Goal: Transaction & Acquisition: Purchase product/service

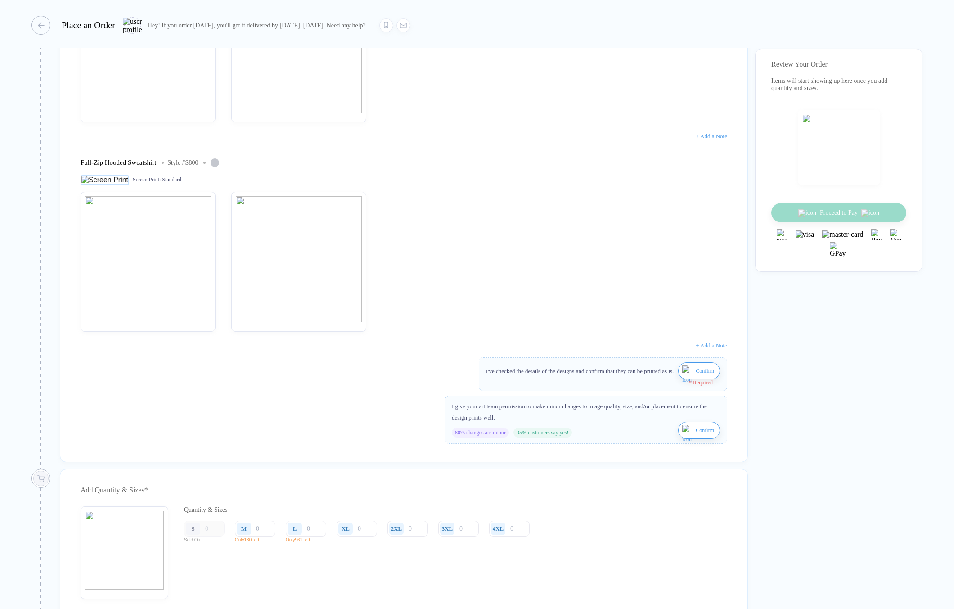
scroll to position [731, 0]
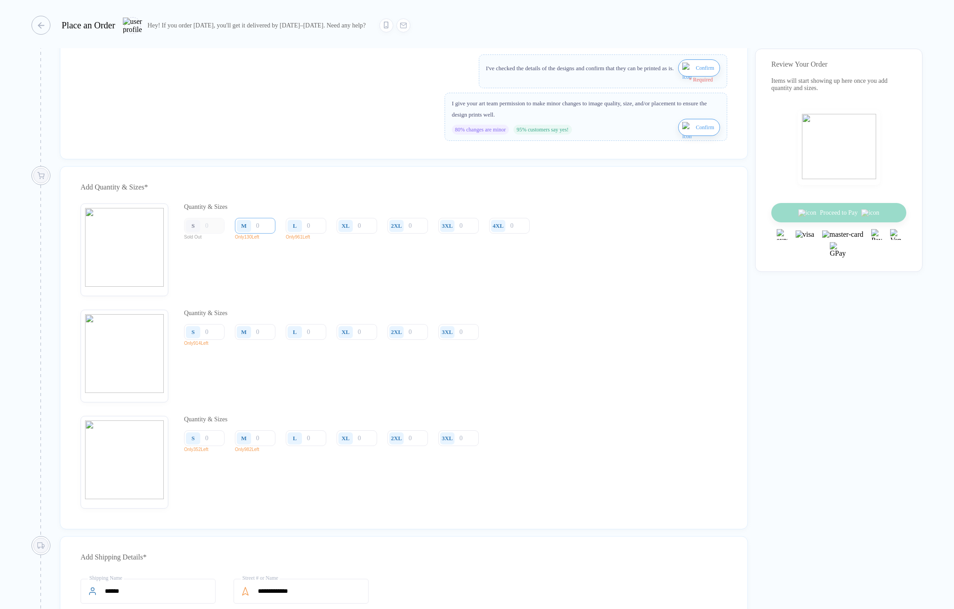
click at [265, 234] on input "number" at bounding box center [255, 226] width 41 height 16
click at [360, 234] on input "number" at bounding box center [357, 226] width 41 height 16
type input "1"
type input "10"
type input "100"
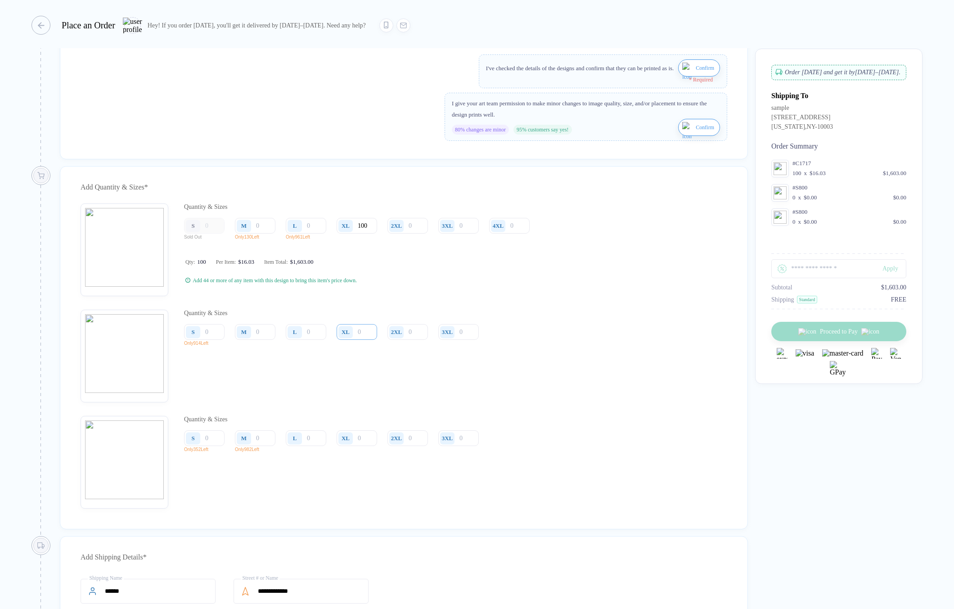
click at [363, 234] on input "number" at bounding box center [357, 226] width 41 height 16
click at [366, 234] on input "number" at bounding box center [357, 226] width 41 height 16
drag, startPoint x: 267, startPoint y: 238, endPoint x: 258, endPoint y: 238, distance: 8.6
click at [258, 234] on input "number" at bounding box center [255, 226] width 41 height 16
click at [375, 234] on input "30" at bounding box center [357, 226] width 41 height 16
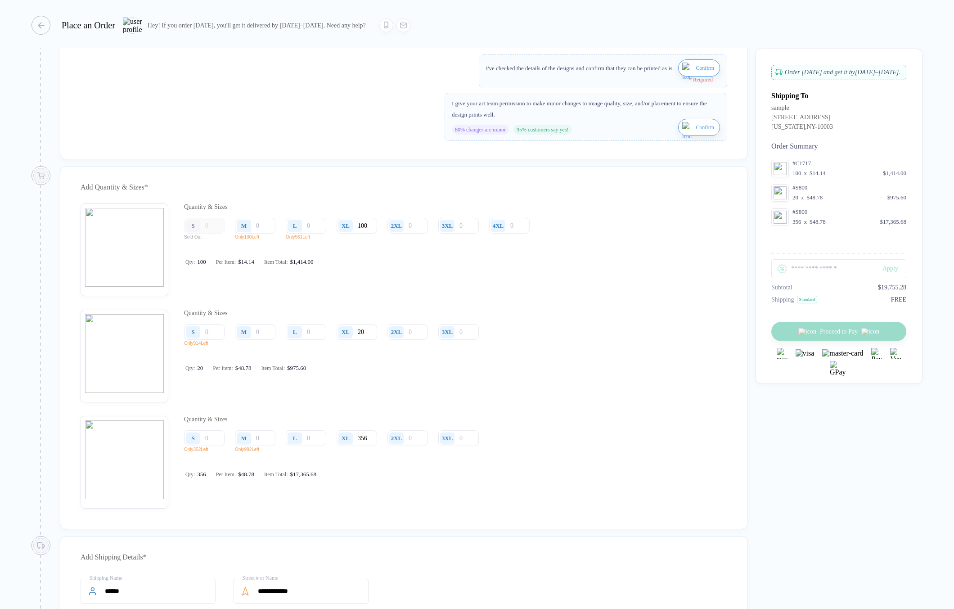
click at [687, 79] on img "button" at bounding box center [688, 74] width 11 height 22
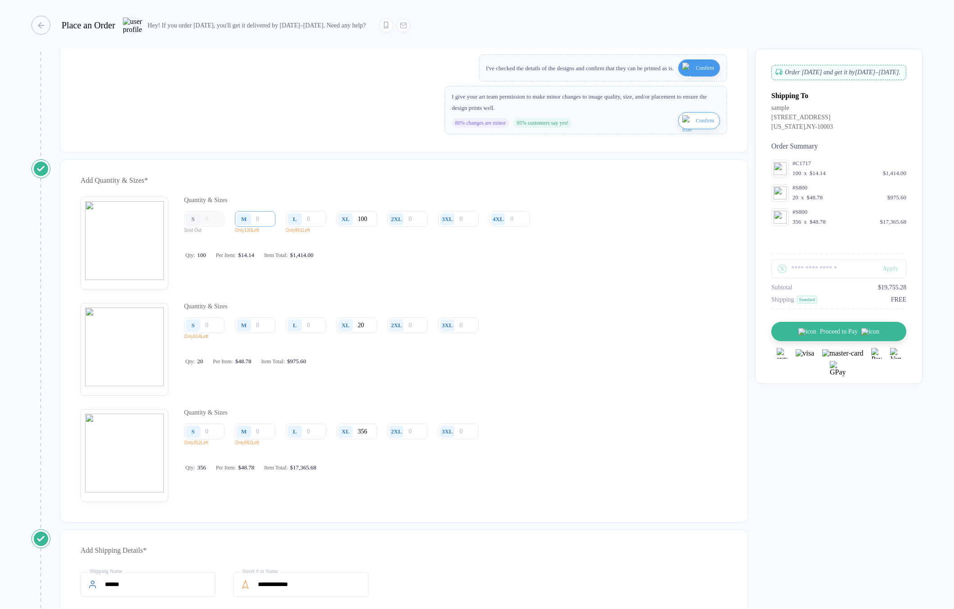
click at [262, 227] on input "number" at bounding box center [255, 219] width 41 height 16
drag, startPoint x: 262, startPoint y: 231, endPoint x: 258, endPoint y: 233, distance: 4.6
click at [258, 227] on input "20" at bounding box center [255, 219] width 41 height 16
click at [222, 227] on input "number" at bounding box center [204, 219] width 41 height 16
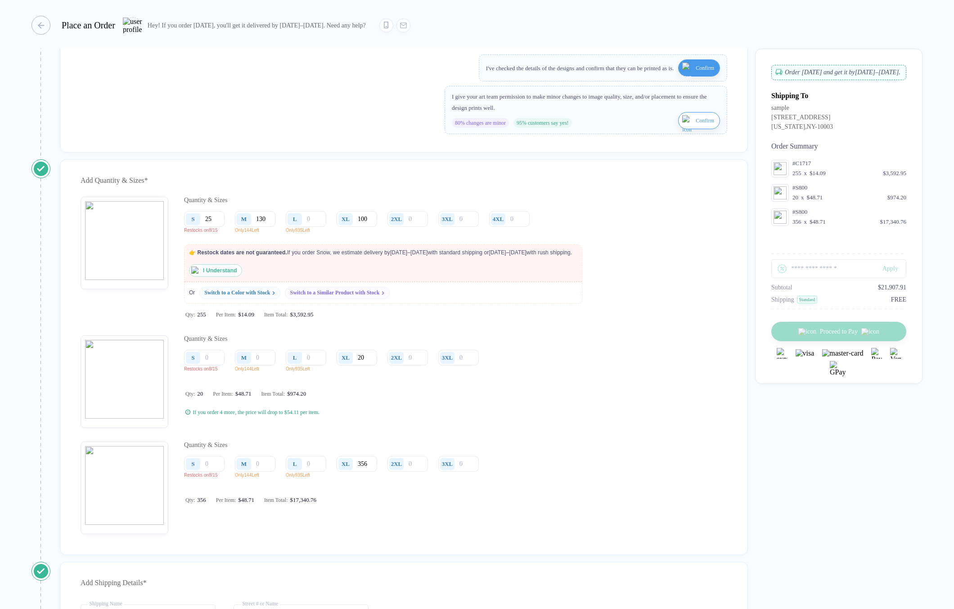
click at [195, 275] on img "button" at bounding box center [195, 271] width 8 height 8
click at [271, 227] on input "130" at bounding box center [255, 219] width 41 height 16
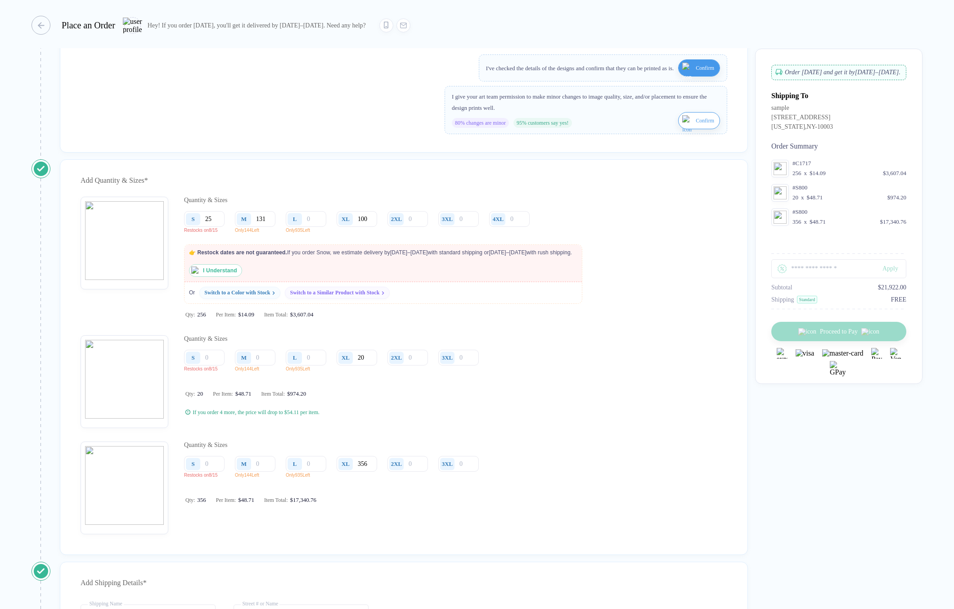
drag, startPoint x: 275, startPoint y: 235, endPoint x: 253, endPoint y: 232, distance: 21.9
click at [253, 227] on div "M 131" at bounding box center [255, 219] width 41 height 16
drag, startPoint x: 270, startPoint y: 232, endPoint x: 257, endPoint y: 234, distance: 13.1
click at [257, 227] on input "131" at bounding box center [255, 219] width 41 height 16
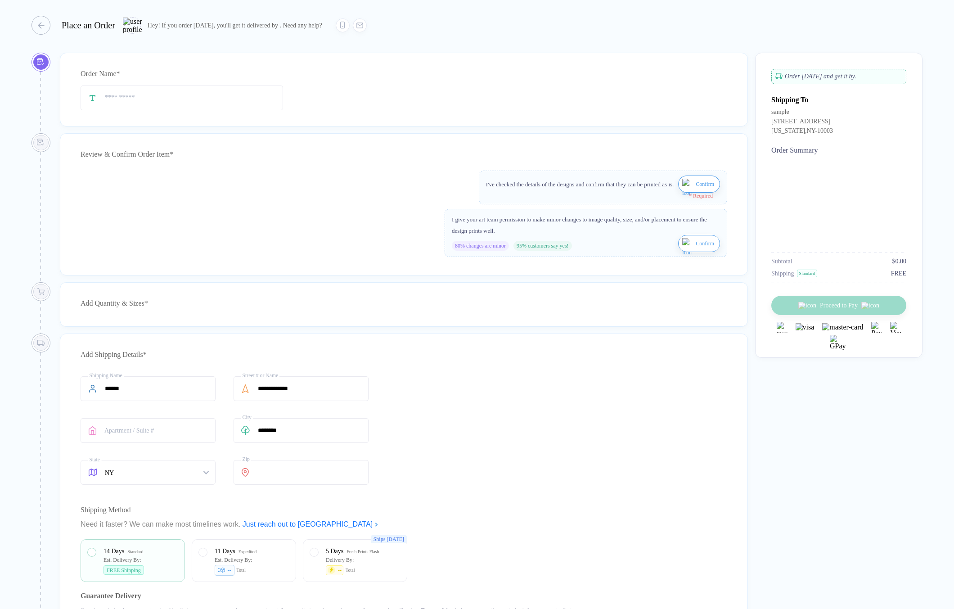
type input "****"
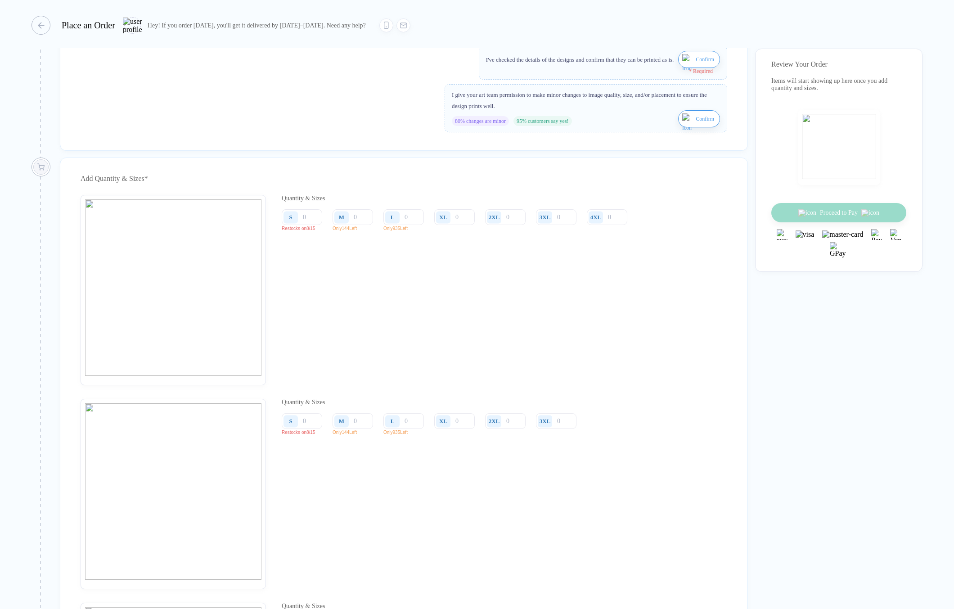
scroll to position [741, 0]
click at [458, 223] on input "number" at bounding box center [454, 216] width 41 height 16
type input "1"
type input "10"
type input "100"
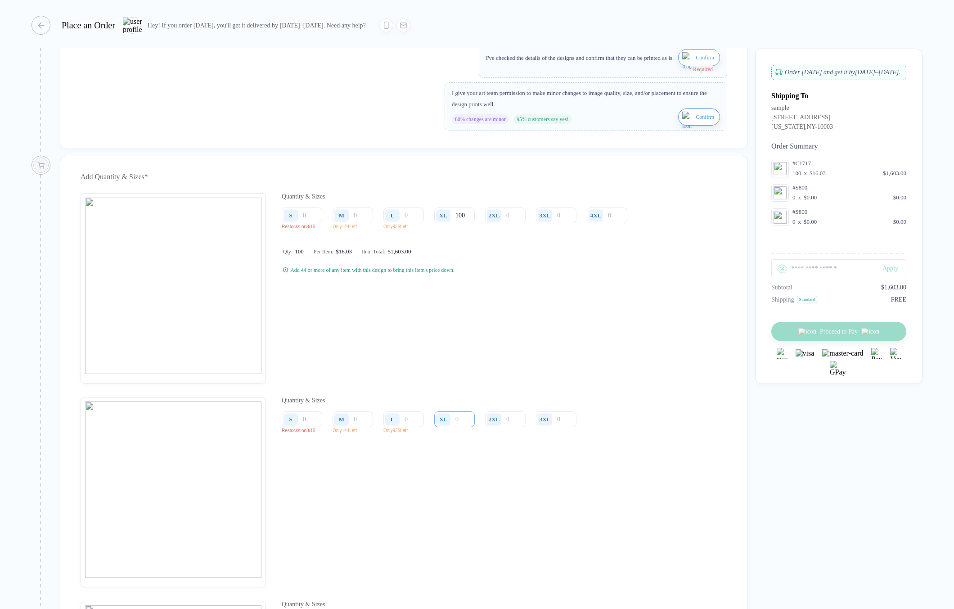
click at [470, 223] on input "number" at bounding box center [454, 216] width 41 height 16
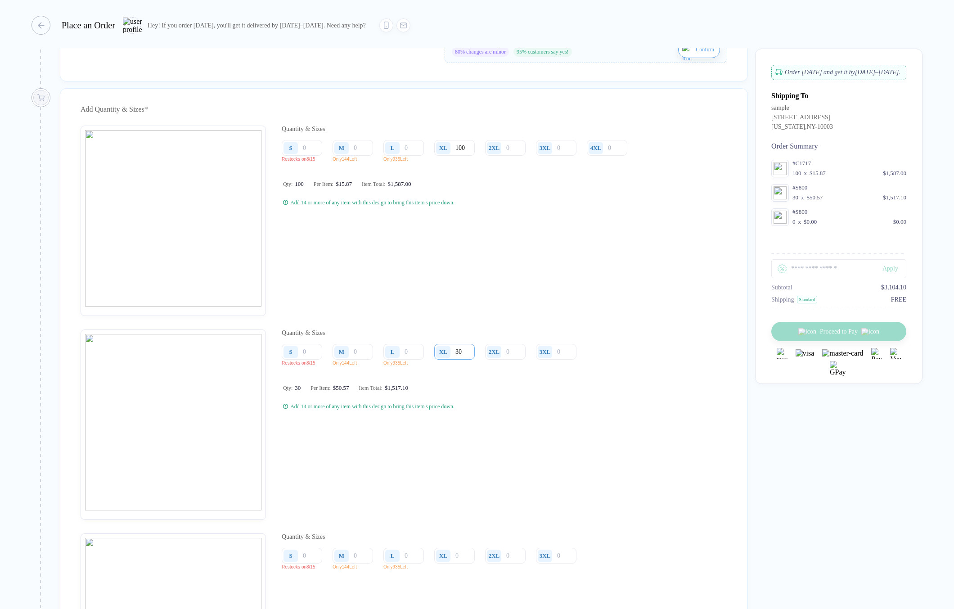
scroll to position [1037, 0]
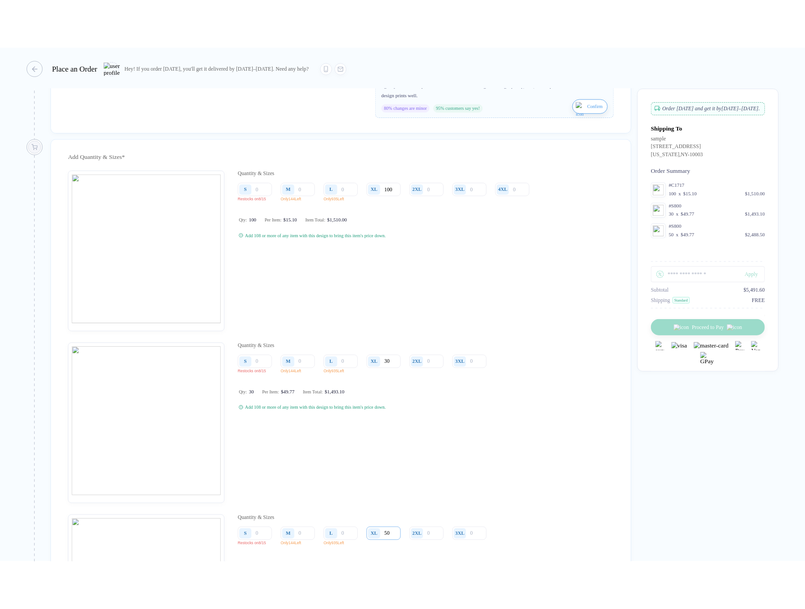
scroll to position [762, 0]
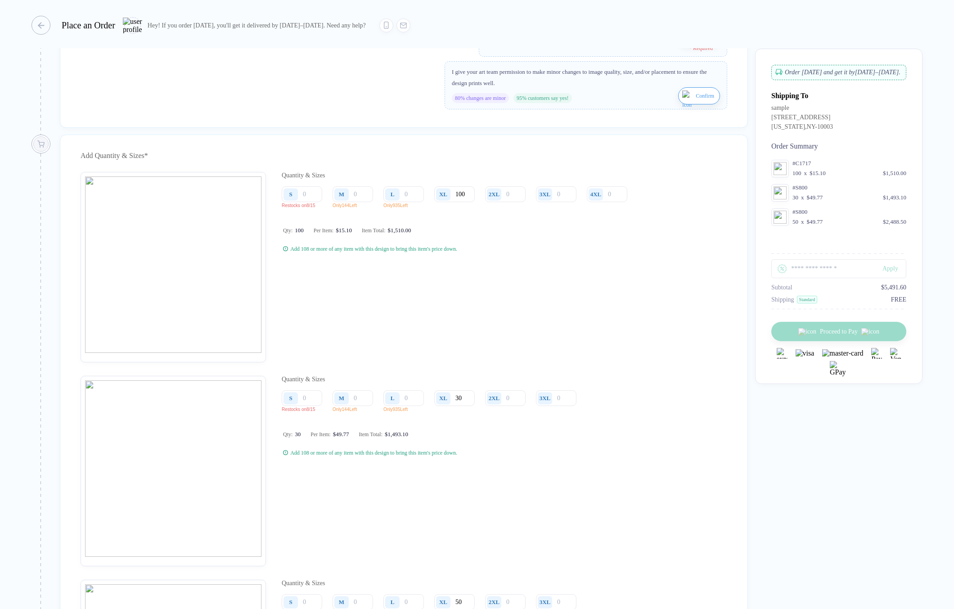
click at [678, 45] on button "Confirm" at bounding box center [699, 36] width 42 height 17
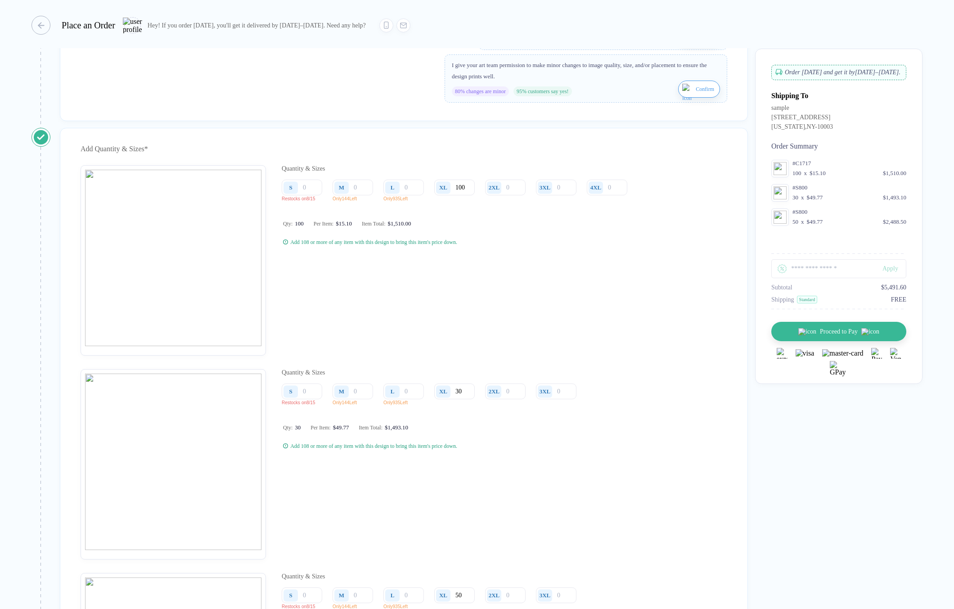
click at [684, 98] on img "button" at bounding box center [688, 95] width 11 height 22
click at [371, 195] on input "number" at bounding box center [353, 188] width 41 height 16
click at [318, 195] on input "number" at bounding box center [302, 188] width 41 height 16
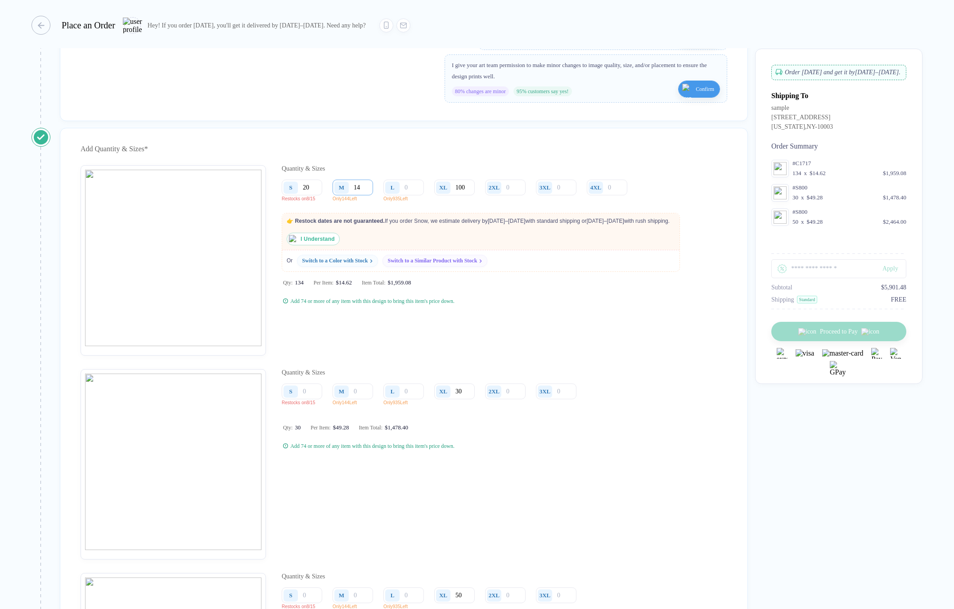
click at [364, 195] on input "14" at bounding box center [353, 188] width 41 height 16
click at [296, 243] on img "button" at bounding box center [293, 239] width 8 height 8
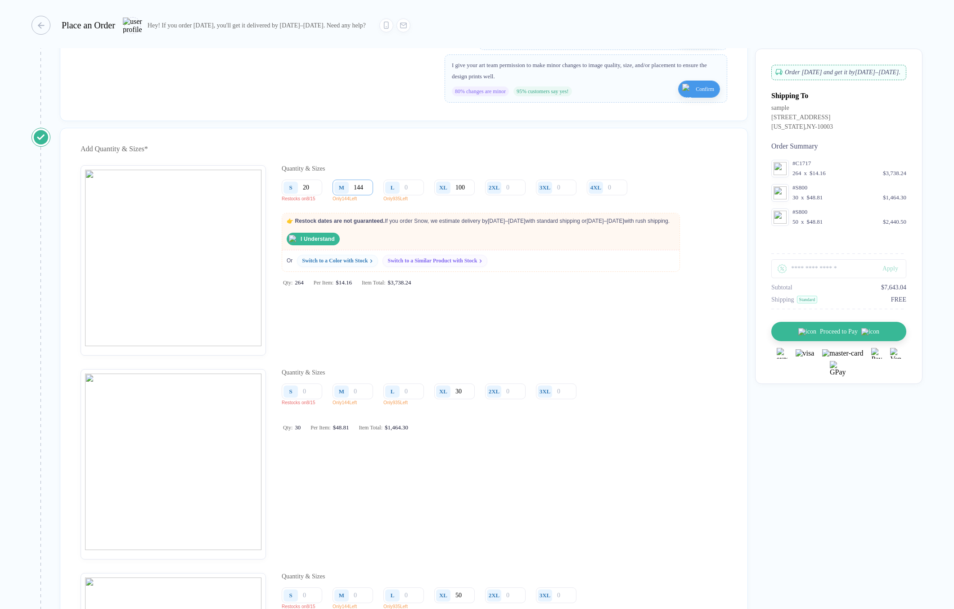
click at [370, 195] on input "144" at bounding box center [353, 188] width 41 height 16
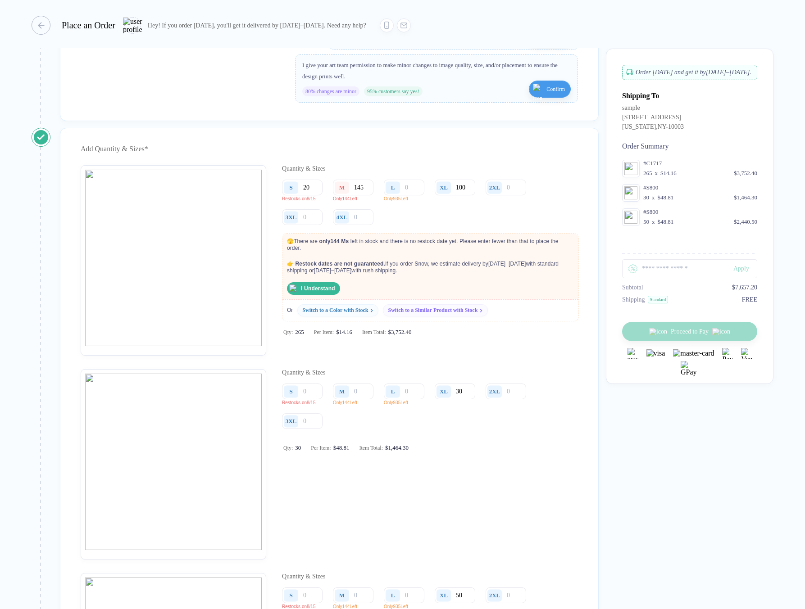
click at [297, 295] on button "I Understand" at bounding box center [313, 288] width 53 height 13
